Goal: Information Seeking & Learning: Learn about a topic

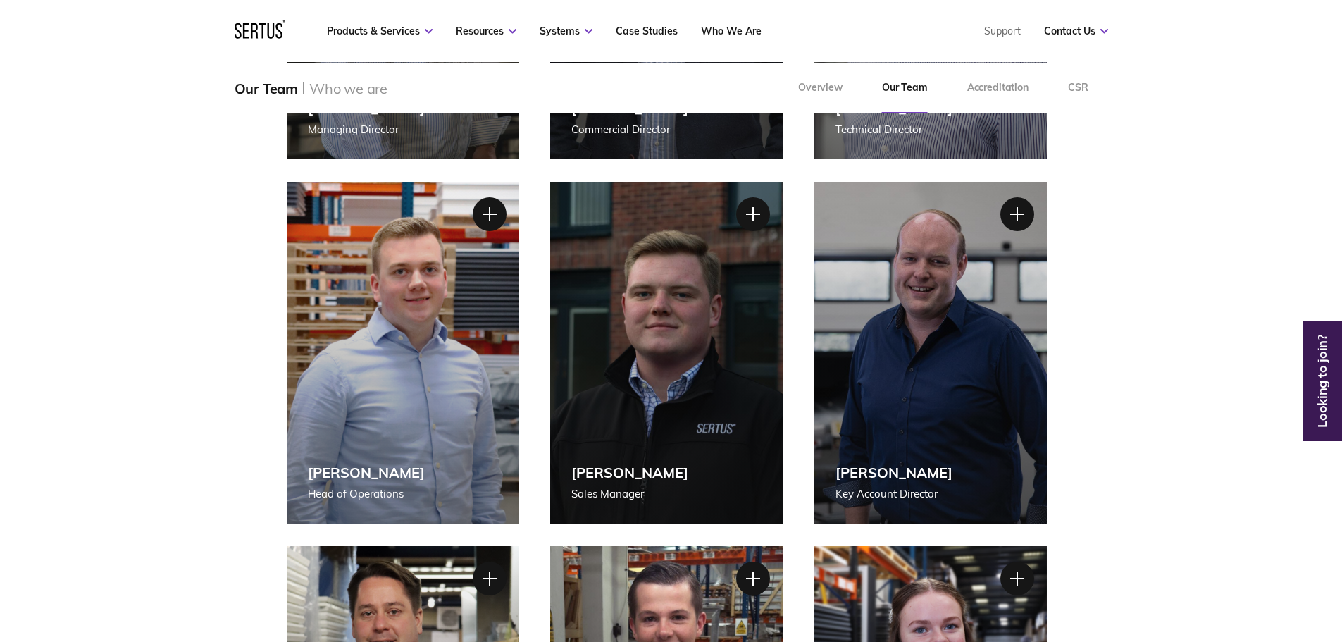
scroll to position [493, 0]
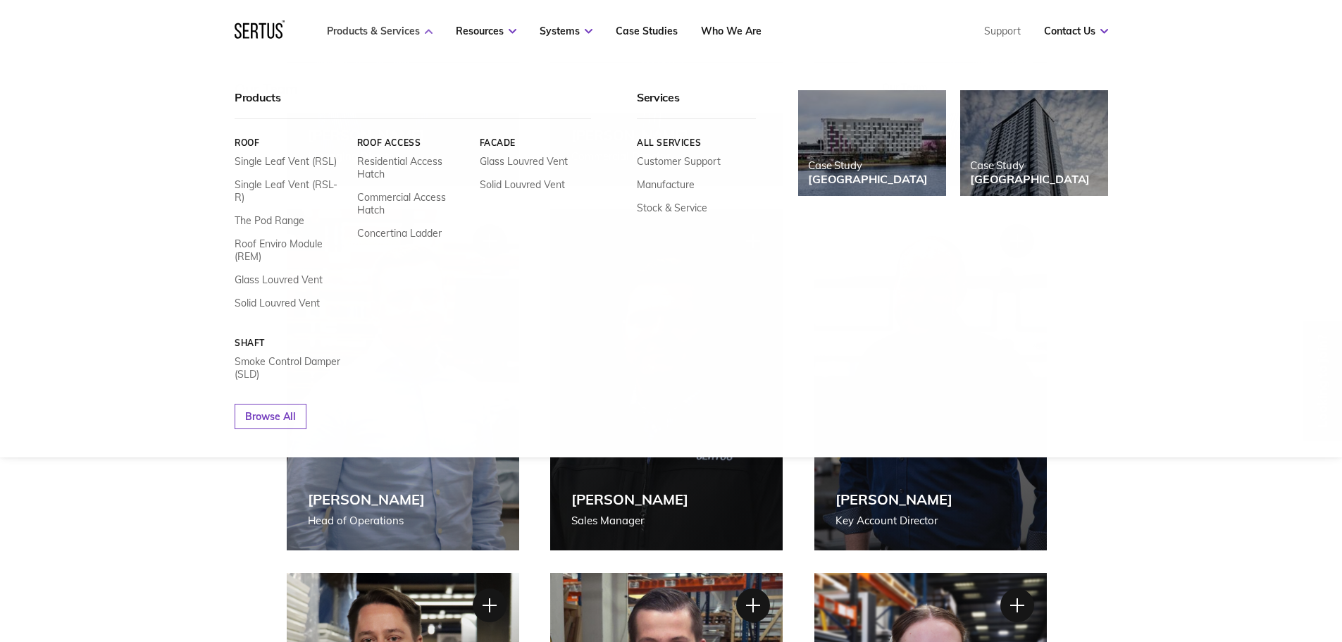
click at [394, 26] on link "Products & Services" at bounding box center [380, 31] width 106 height 13
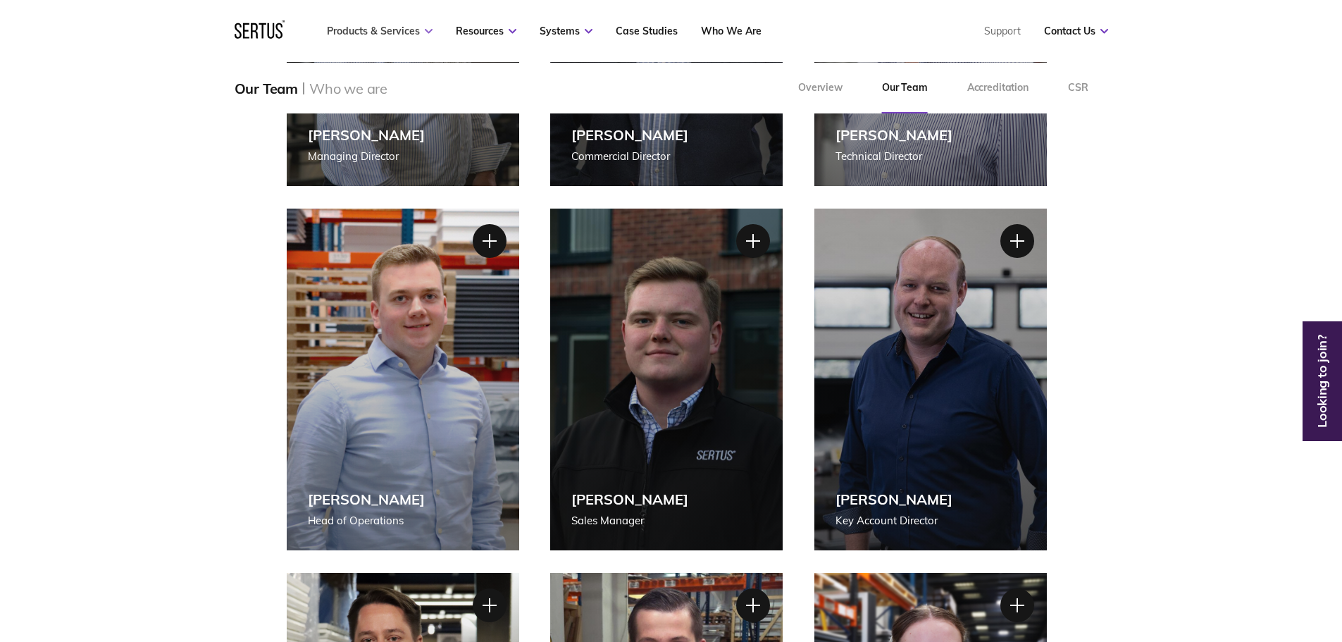
click at [394, 26] on link "Products & Services" at bounding box center [380, 31] width 106 height 13
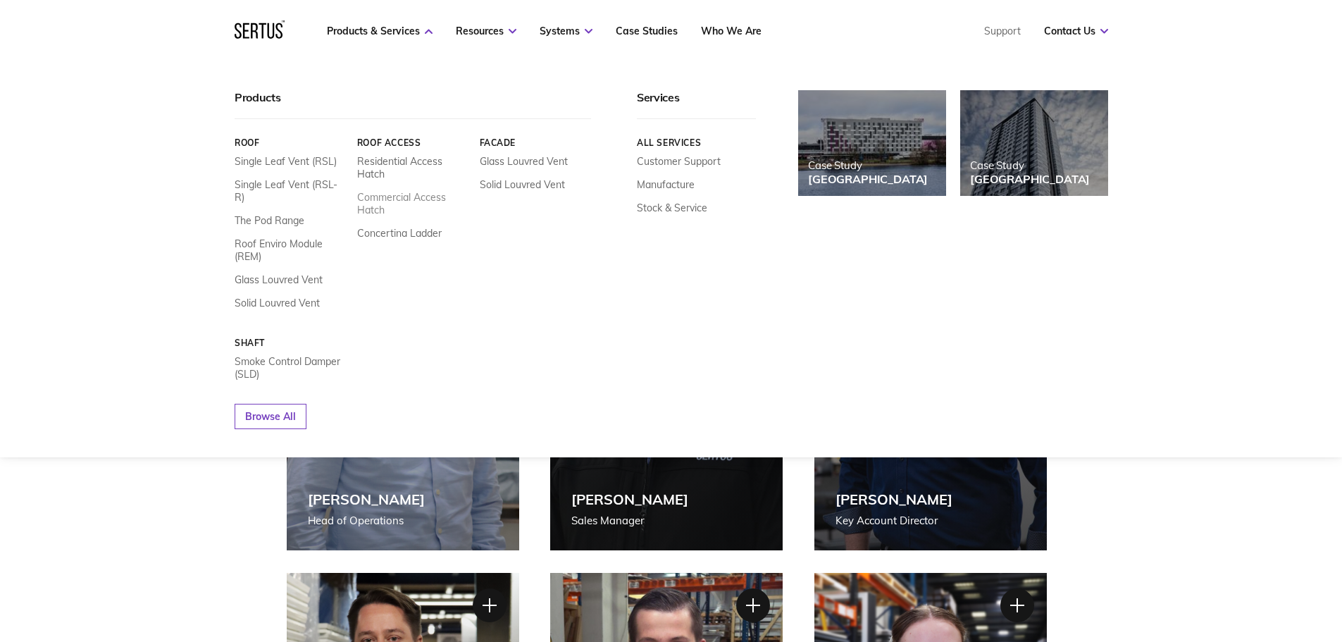
click at [410, 194] on link "Commercial Access Hatch" at bounding box center [412, 203] width 112 height 25
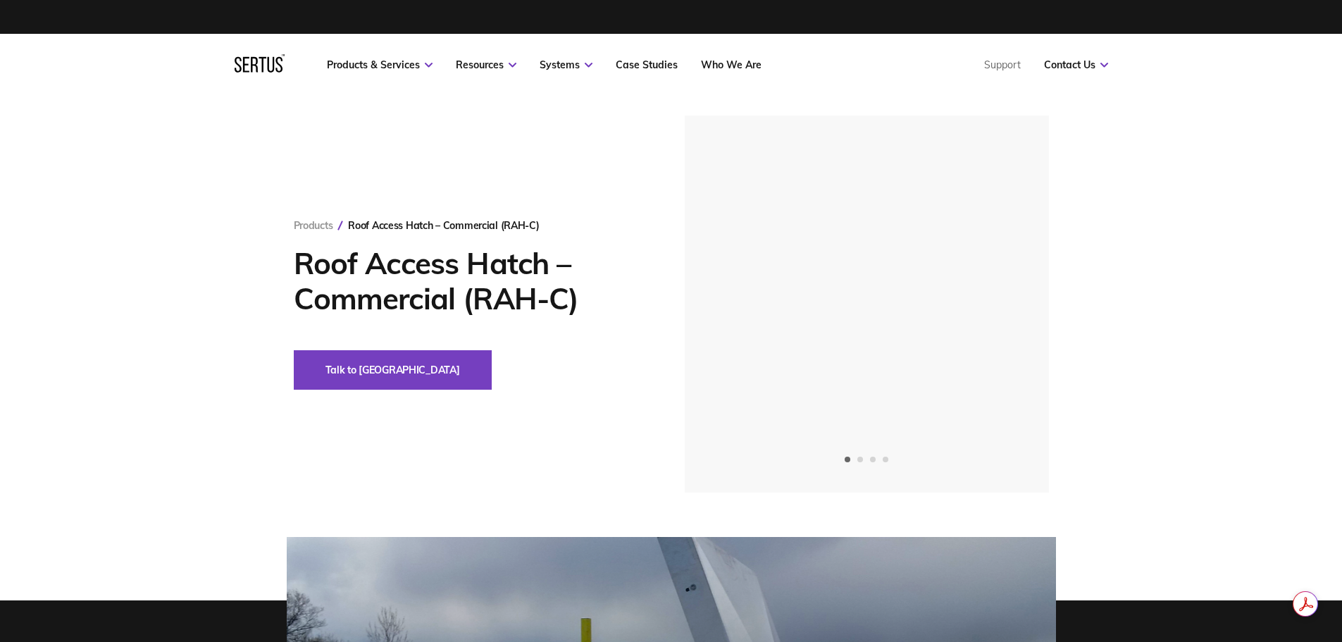
drag, startPoint x: 947, startPoint y: 293, endPoint x: 559, endPoint y: 299, distance: 388.1
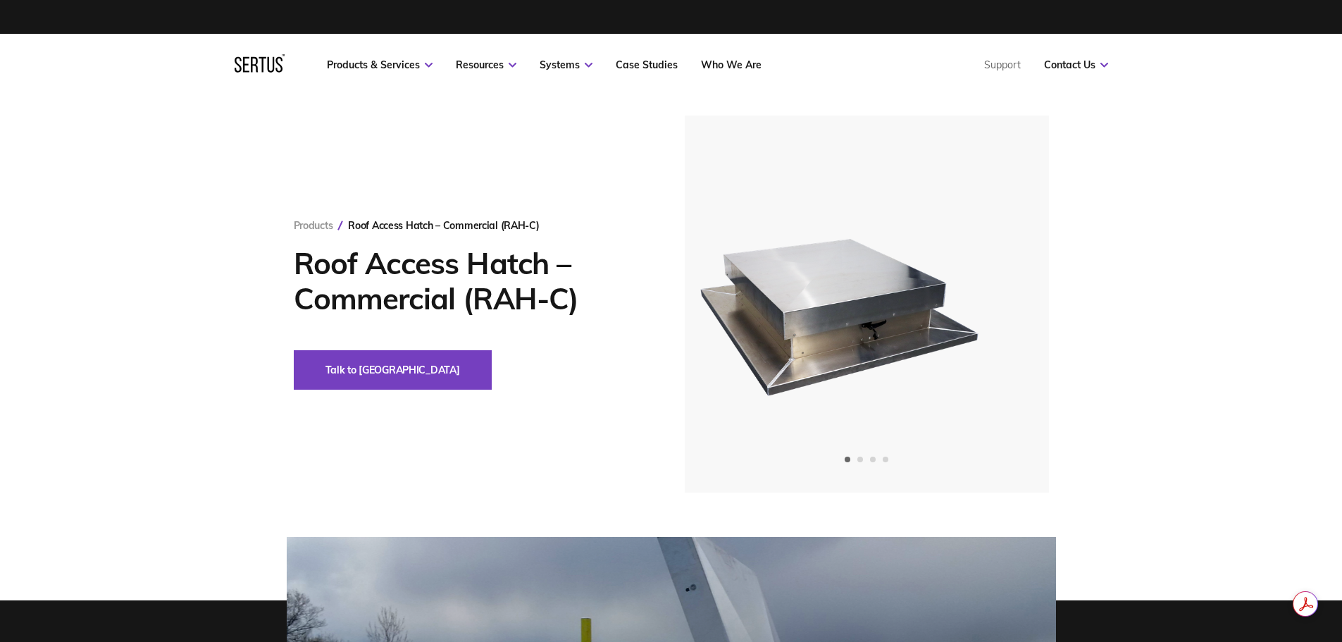
click at [559, 299] on div "Products Roof Access Hatch – Commercial (RAH-C) Roof Access Hatch – Commercial …" at bounding box center [670, 303] width 825 height 377
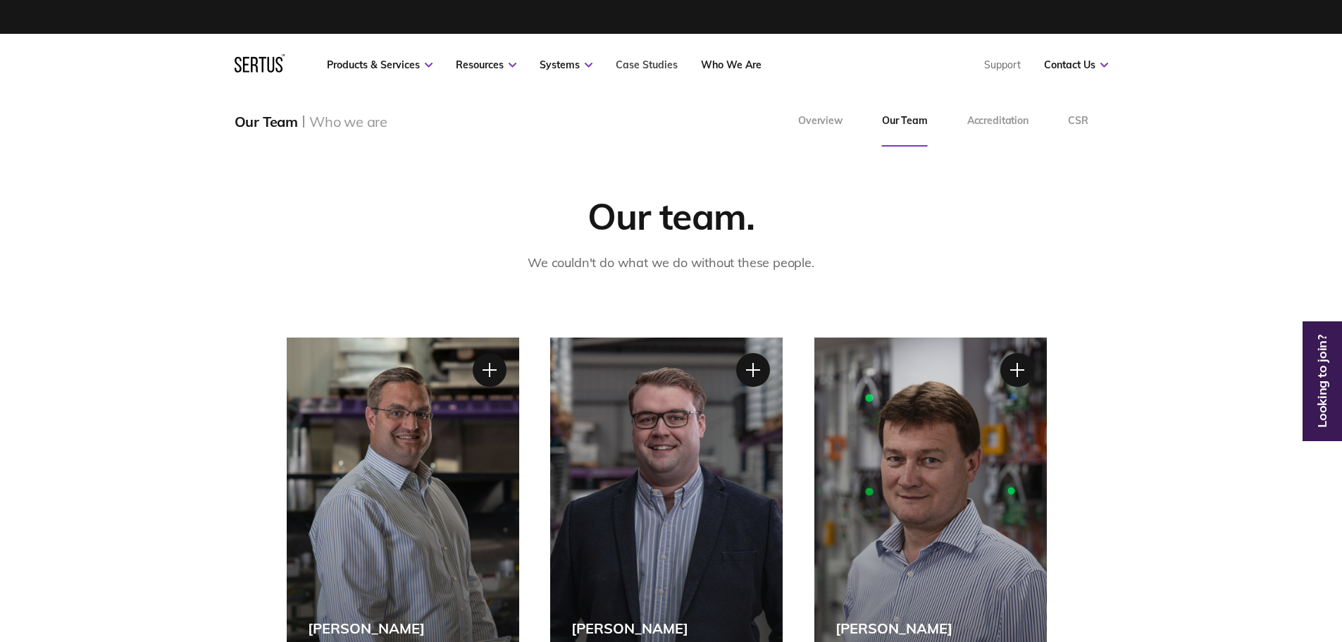
click at [651, 65] on link "Case Studies" at bounding box center [646, 64] width 62 height 13
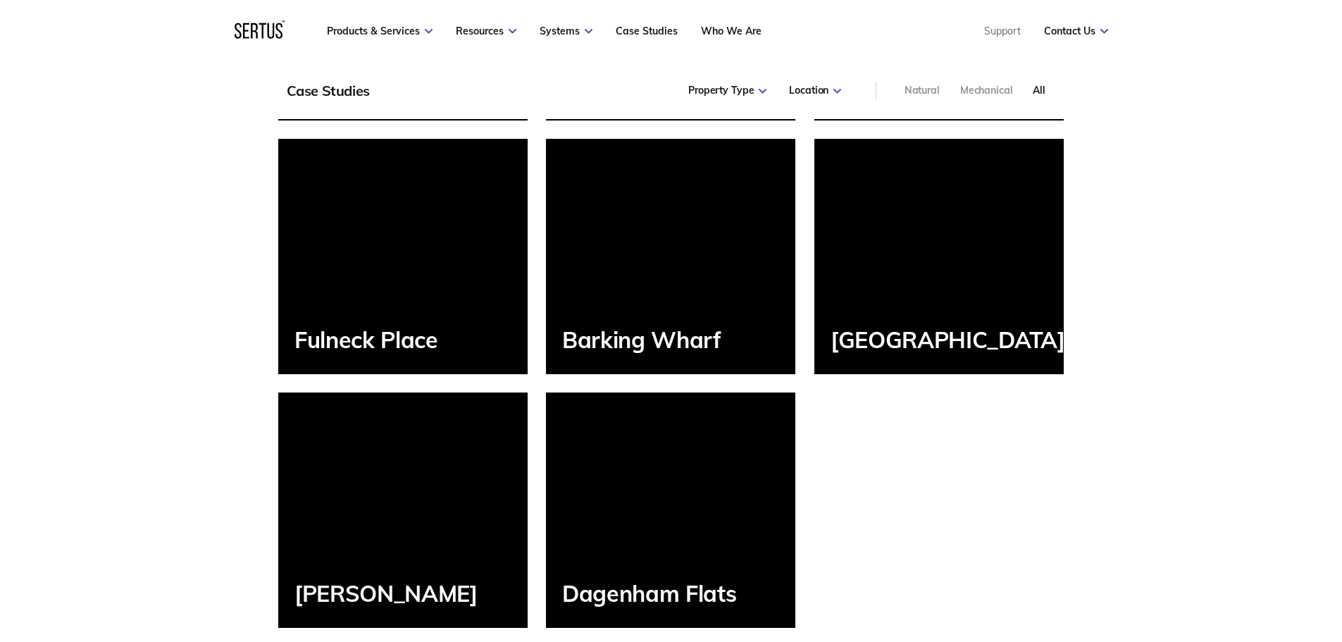
scroll to position [1690, 0]
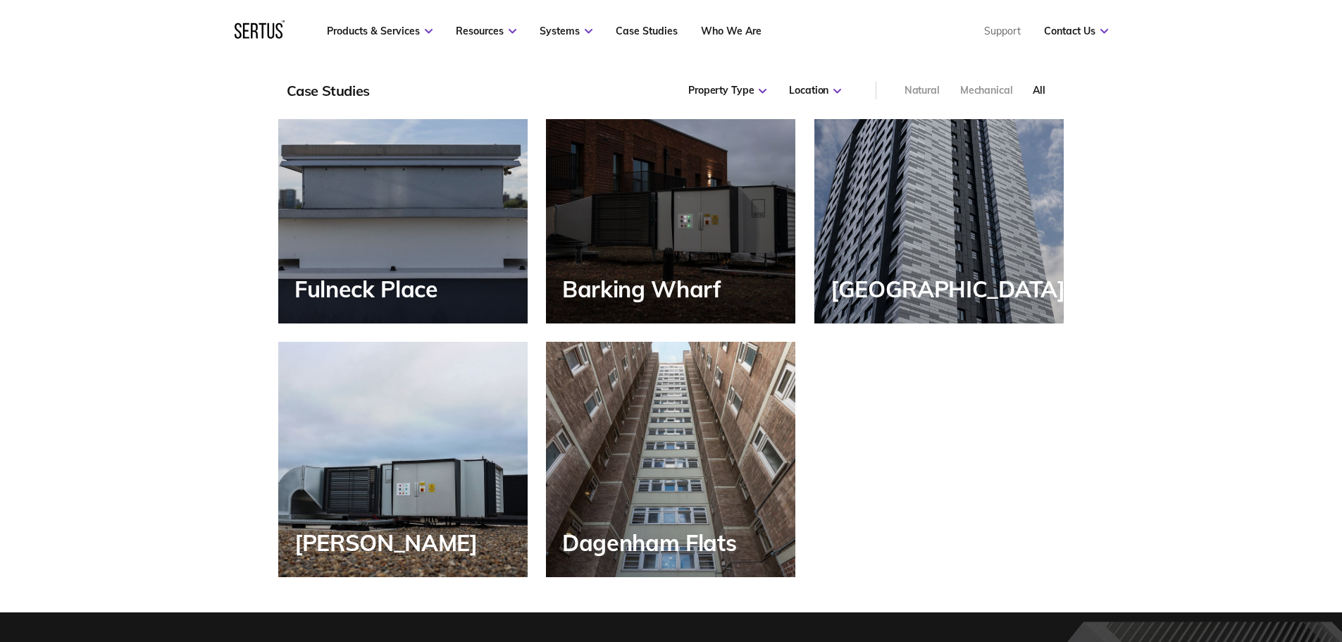
click at [477, 251] on div "Fulneck Place" at bounding box center [402, 205] width 249 height 235
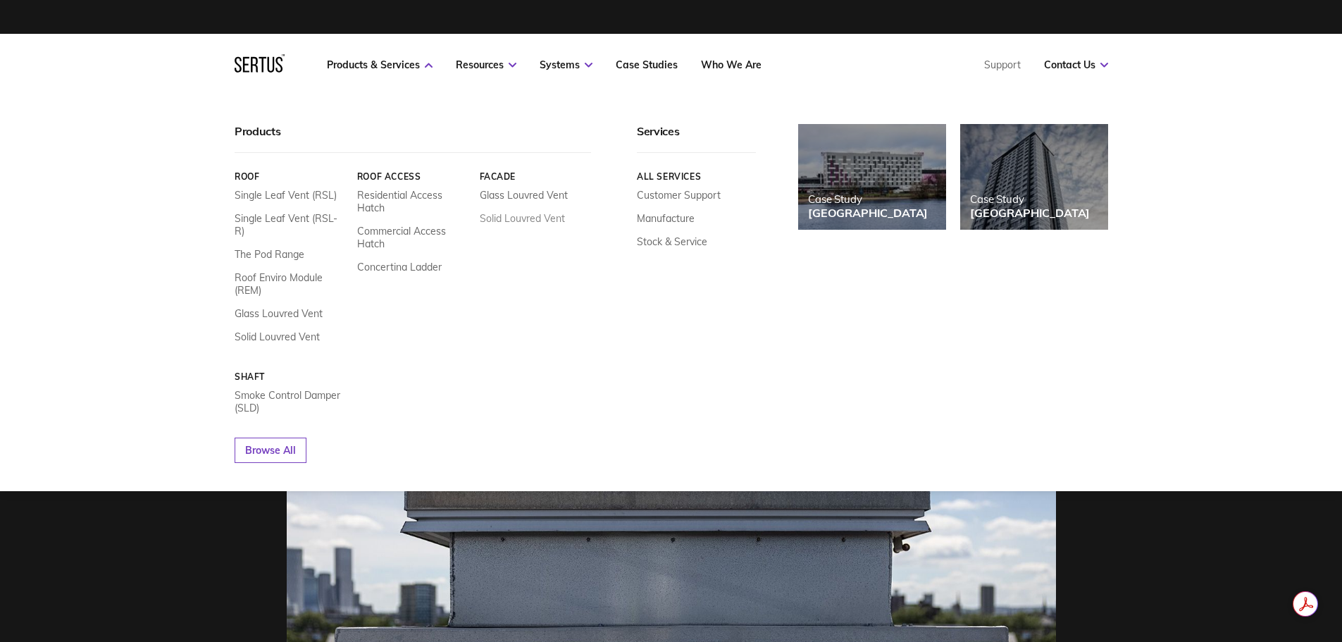
click at [534, 216] on link "Solid Louvred Vent" at bounding box center [521, 218] width 85 height 13
